Goal: Use online tool/utility: Utilize a website feature to perform a specific function

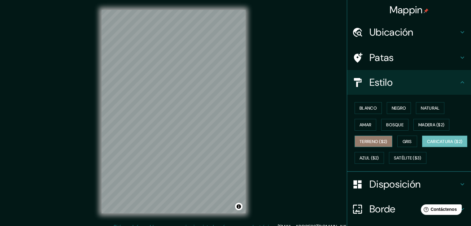
click at [364, 140] on font "Terreno ($2)" at bounding box center [373, 142] width 28 height 6
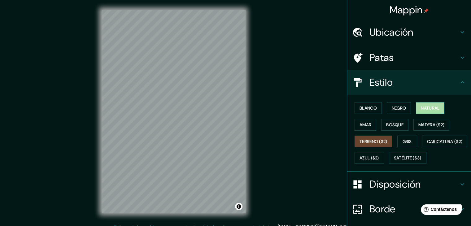
click at [427, 110] on font "Natural" at bounding box center [429, 108] width 19 height 6
click at [393, 112] on button "Negro" at bounding box center [398, 108] width 24 height 12
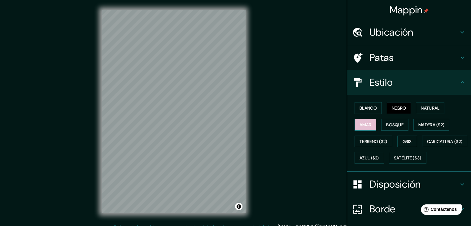
click at [366, 128] on button "Amar" at bounding box center [365, 125] width 22 height 12
click at [398, 125] on font "Bosque" at bounding box center [394, 125] width 17 height 6
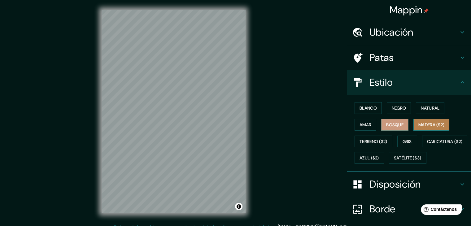
click at [425, 126] on font "Madera ($2)" at bounding box center [431, 125] width 26 height 6
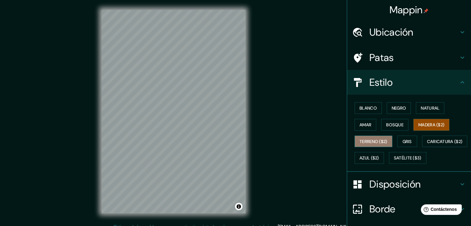
click at [365, 141] on font "Terreno ($2)" at bounding box center [373, 142] width 28 height 6
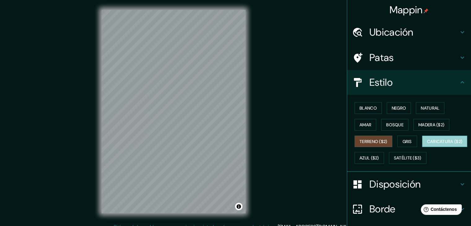
click at [427, 144] on font "Caricatura ($2)" at bounding box center [445, 142] width 36 height 6
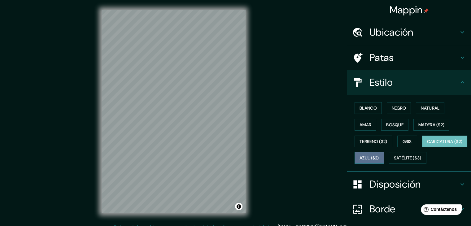
click at [379, 158] on font "Azul ($2)" at bounding box center [368, 158] width 19 height 6
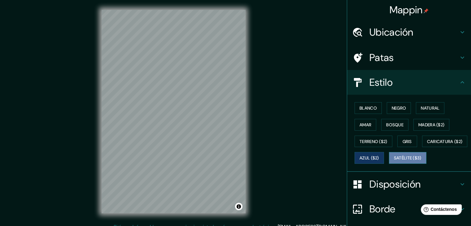
click at [394, 161] on font "Satélite ($3)" at bounding box center [408, 158] width 28 height 6
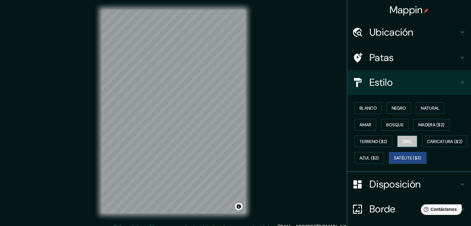
click at [402, 140] on font "Gris" at bounding box center [406, 142] width 9 height 6
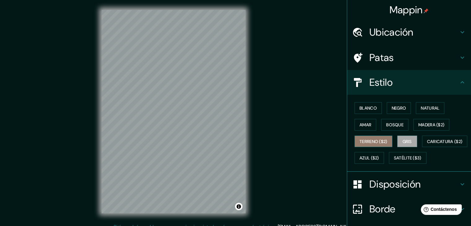
click at [371, 141] on font "Terreno ($2)" at bounding box center [373, 142] width 28 height 6
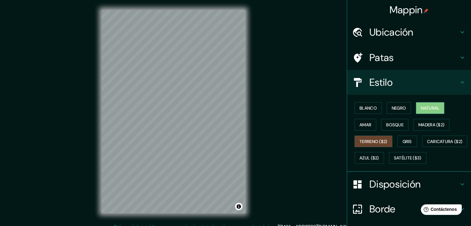
click at [423, 107] on font "Natural" at bounding box center [429, 108] width 19 height 6
